Goal: Task Accomplishment & Management: Complete application form

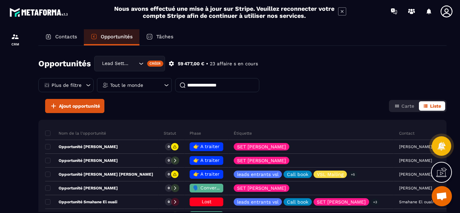
click at [440, 197] on span "Ouvrir le chat" at bounding box center [441, 196] width 11 height 9
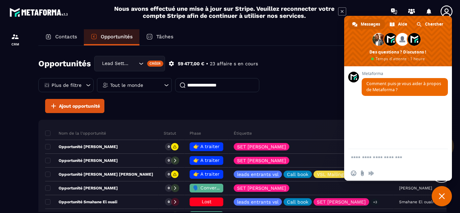
click at [442, 195] on span "Fermer le chat" at bounding box center [441, 196] width 6 height 6
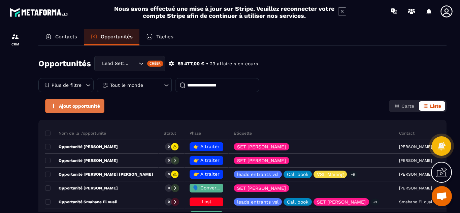
click at [76, 107] on span "Ajout opportunité" at bounding box center [79, 106] width 41 height 7
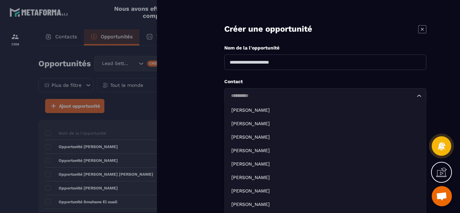
click at [417, 99] on icon "Search for option" at bounding box center [419, 96] width 7 height 7
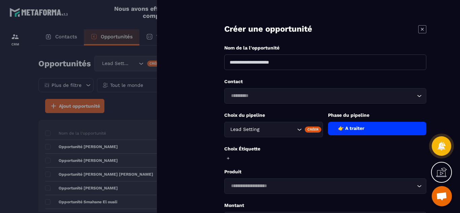
click at [418, 97] on icon "Search for option" at bounding box center [419, 96] width 7 height 7
click at [367, 187] on input "Search for option" at bounding box center [321, 185] width 186 height 7
click at [202, 179] on form "**********" at bounding box center [324, 152] width 269 height 305
click at [422, 29] on icon at bounding box center [422, 29] width 3 height 3
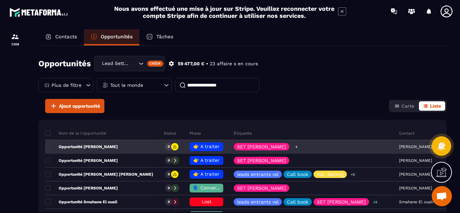
click at [294, 147] on icon at bounding box center [296, 147] width 4 height 4
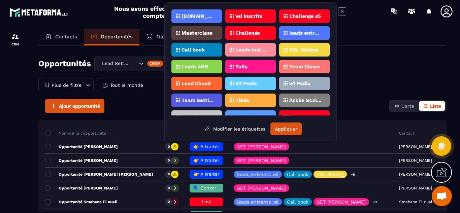
click at [402, 69] on div "Opportunités Lead Setting Créer 59 477,00 € • 23 affaire s en cours Plus de fil…" at bounding box center [242, 77] width 408 height 43
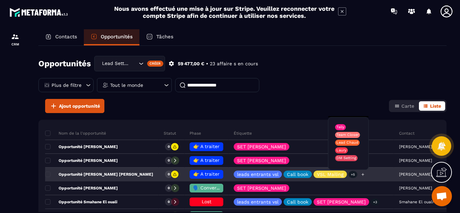
click at [348, 175] on p "+5" at bounding box center [352, 174] width 9 height 7
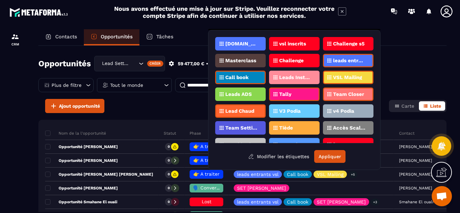
click at [434, 79] on div "Opportunités Lead Setting Créer 59 477,00 € • 23 affaire s en cours Plus de fil…" at bounding box center [242, 77] width 408 height 43
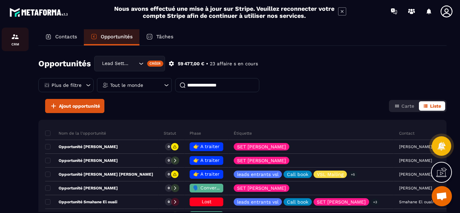
click at [14, 38] on img at bounding box center [15, 37] width 8 height 8
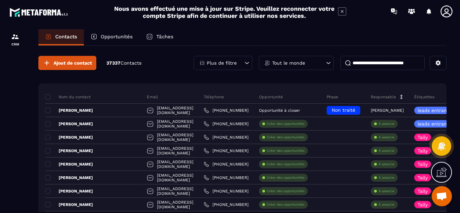
click at [445, 12] on icon at bounding box center [446, 11] width 12 height 12
